Goal: Information Seeking & Learning: Check status

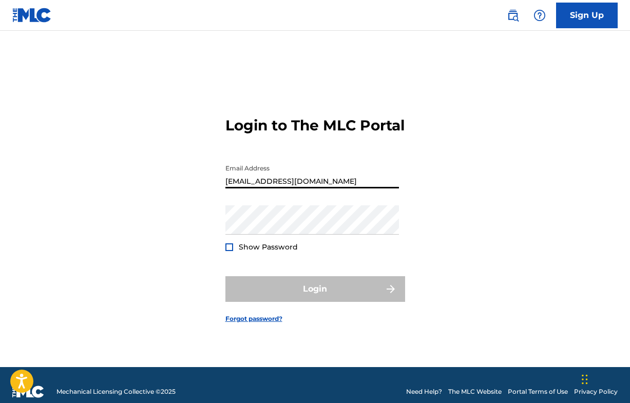
type input "[EMAIL_ADDRESS][DOMAIN_NAME]"
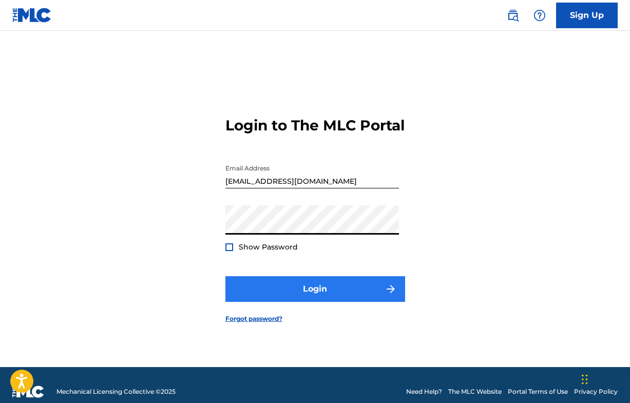
click at [314, 298] on button "Login" at bounding box center [315, 289] width 180 height 26
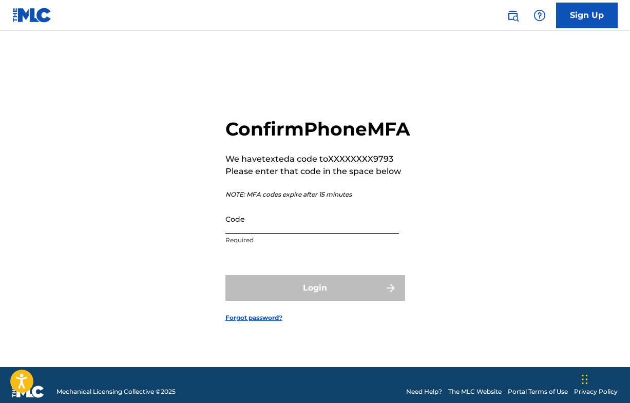
click at [288, 232] on input "Code" at bounding box center [311, 218] width 173 height 29
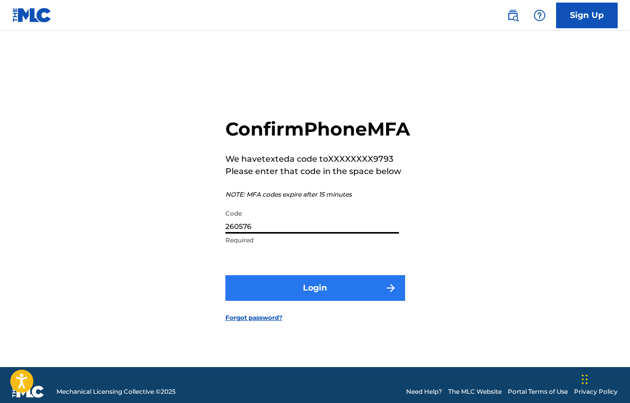
type input "260576"
click at [371, 298] on button "Login" at bounding box center [315, 288] width 180 height 26
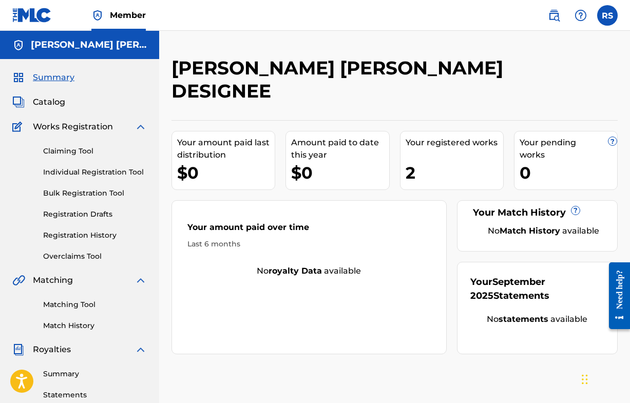
click at [459, 158] on div "Your registered works 2" at bounding box center [452, 160] width 104 height 59
click at [436, 170] on div "2" at bounding box center [453, 172] width 97 height 23
click at [86, 126] on span "Works Registration" at bounding box center [73, 127] width 80 height 12
click at [84, 150] on link "Claiming Tool" at bounding box center [95, 151] width 104 height 11
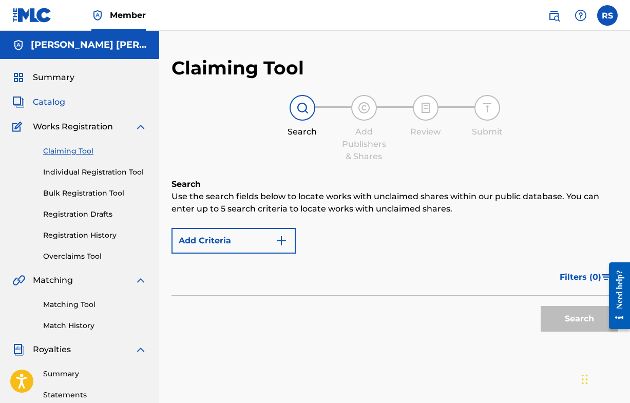
click at [54, 102] on span "Catalog" at bounding box center [49, 102] width 32 height 12
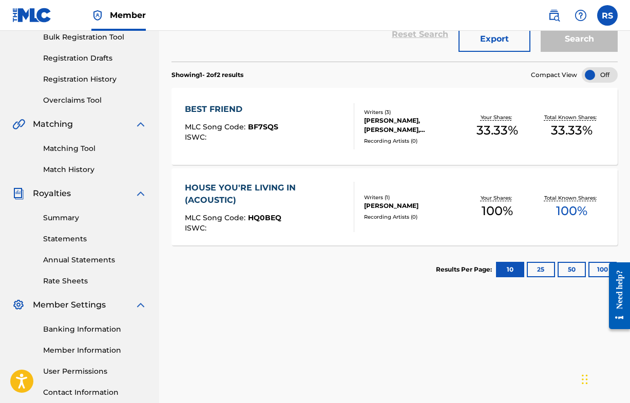
scroll to position [163, 0]
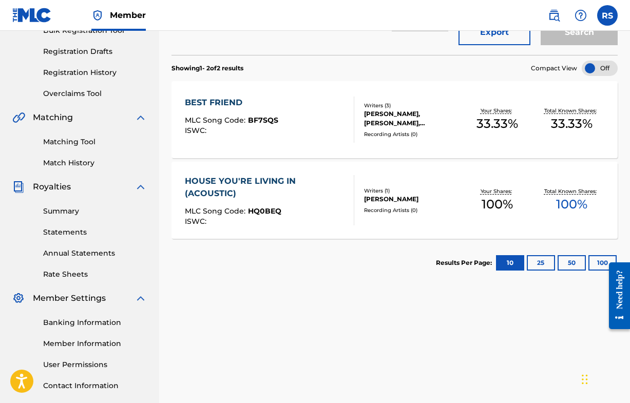
click at [225, 180] on div "HOUSE YOU'RE LIVING IN (ACOUSTIC)" at bounding box center [265, 187] width 161 height 25
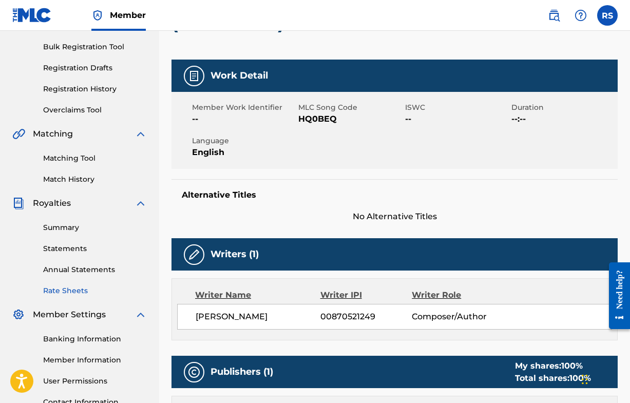
scroll to position [148, 0]
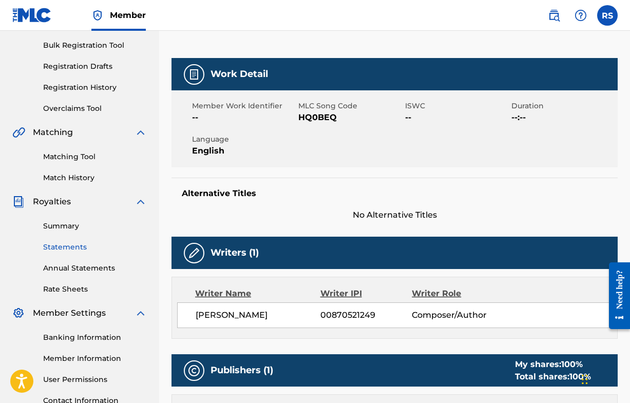
click at [71, 246] on link "Statements" at bounding box center [95, 247] width 104 height 11
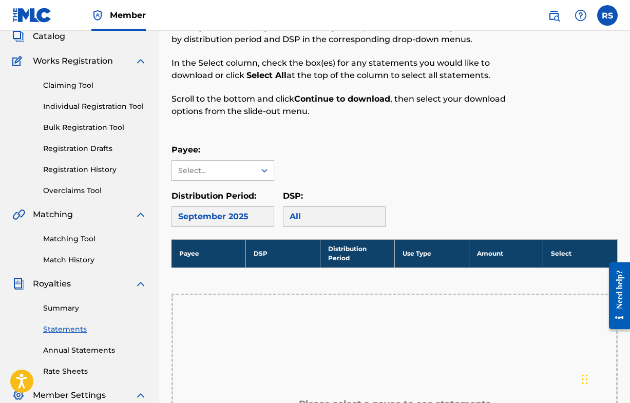
scroll to position [87, 0]
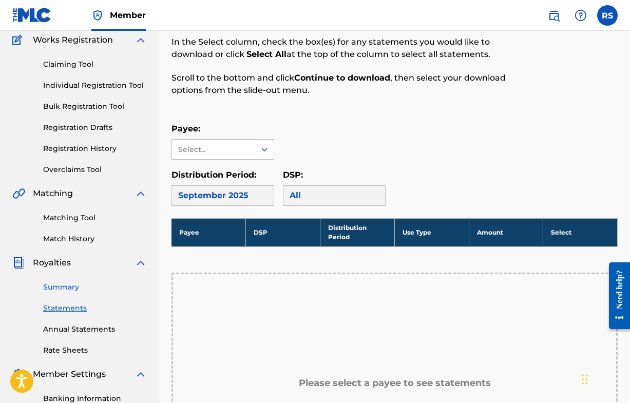
click at [67, 285] on link "Summary" at bounding box center [95, 287] width 104 height 11
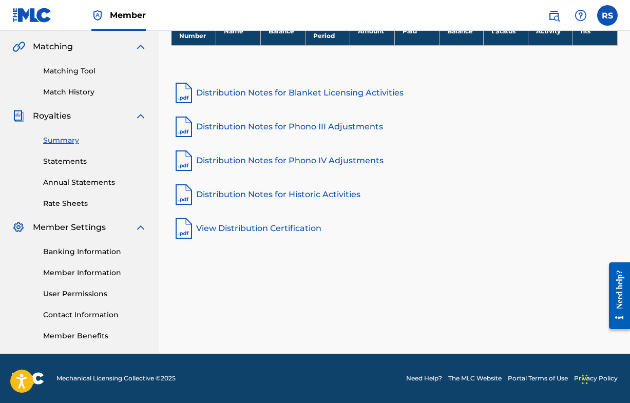
scroll to position [233, 0]
click at [61, 164] on link "Statements" at bounding box center [95, 161] width 104 height 11
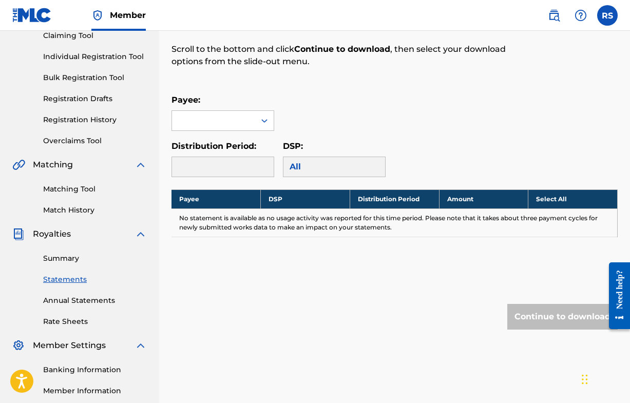
scroll to position [118, 0]
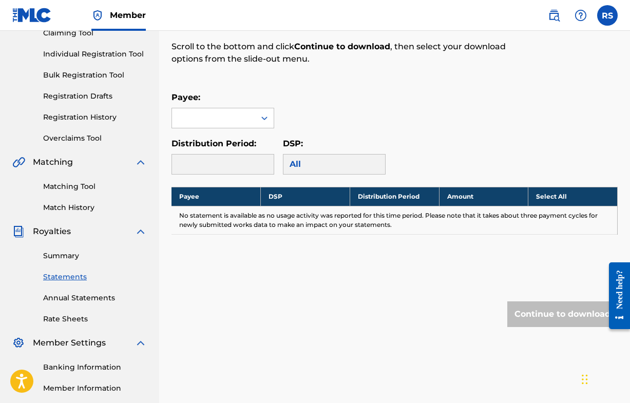
click at [79, 325] on div "Summary Catalog Works Registration Claiming Tool Individual Registration Tool B…" at bounding box center [79, 205] width 159 height 528
click at [79, 323] on link "Rate Sheets" at bounding box center [95, 319] width 104 height 11
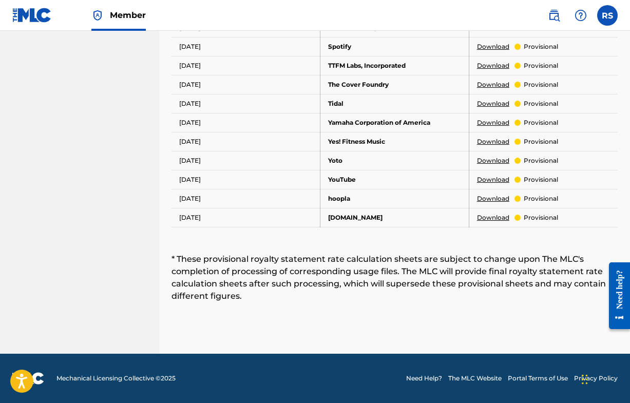
scroll to position [725, 0]
